Goal: Transaction & Acquisition: Download file/media

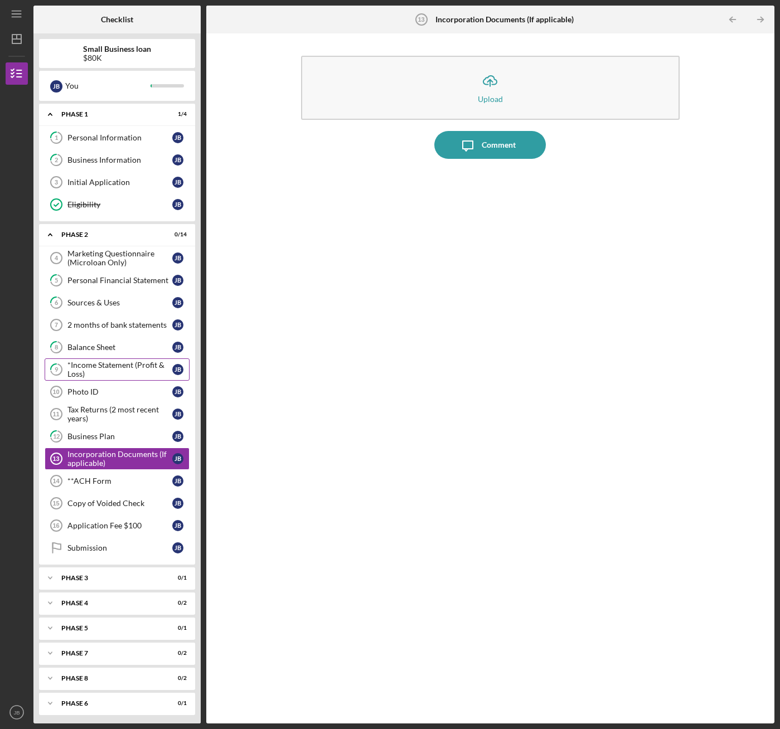
click at [112, 372] on div "*Income Statement (Profit & Loss)" at bounding box center [119, 370] width 105 height 18
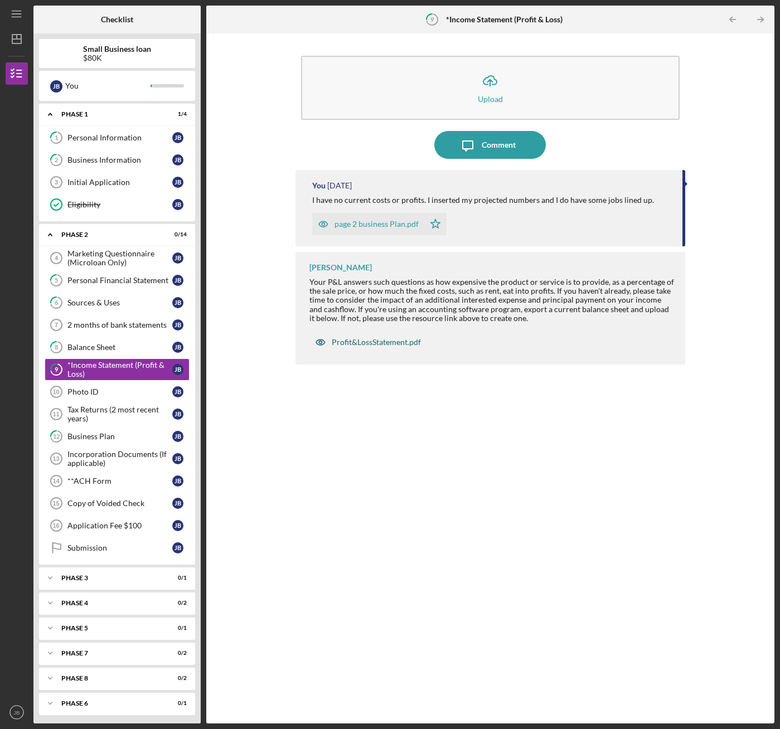
click at [355, 338] on div "Profit&LossStatement.pdf" at bounding box center [376, 342] width 89 height 9
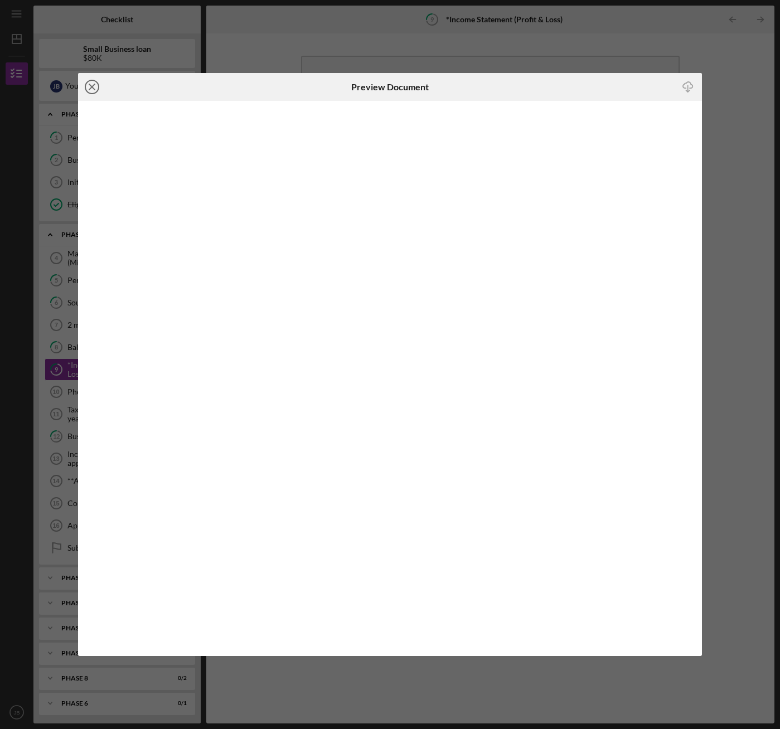
click at [91, 86] on line at bounding box center [92, 87] width 6 height 6
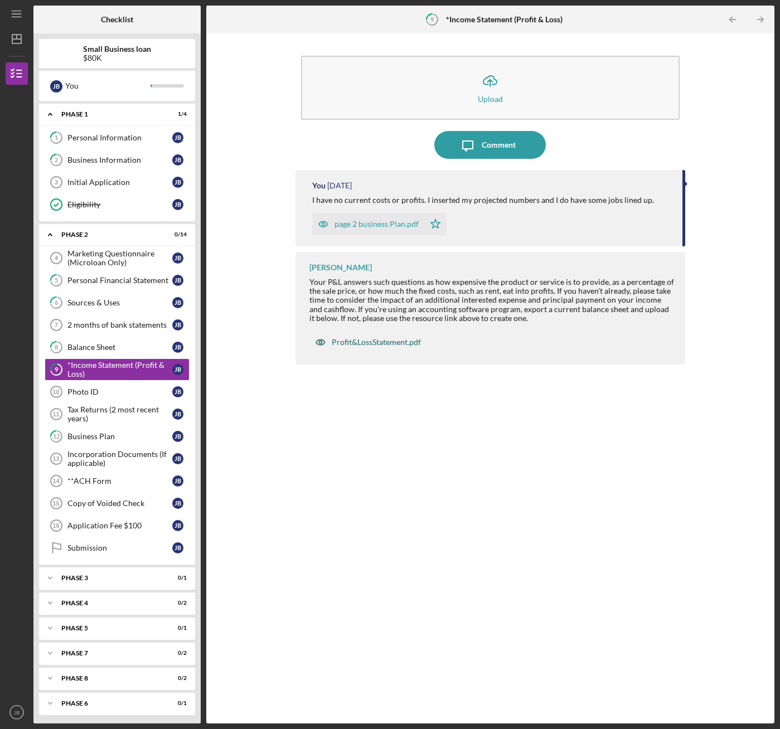
click at [367, 346] on div "Profit&LossStatement.pdf" at bounding box center [376, 342] width 89 height 9
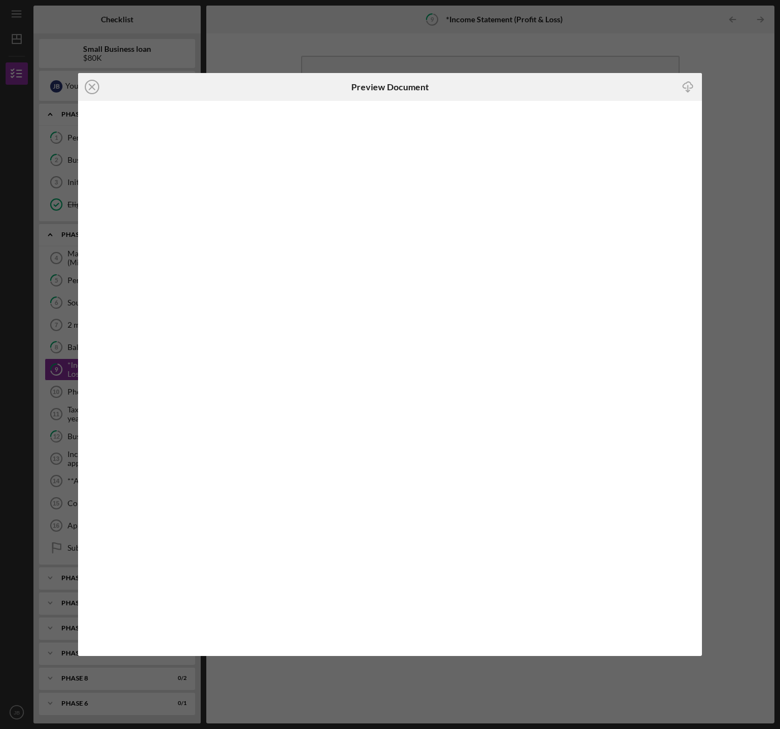
click at [689, 83] on icon "Icon/Download" at bounding box center [688, 86] width 25 height 25
